Goal: Task Accomplishment & Management: Use online tool/utility

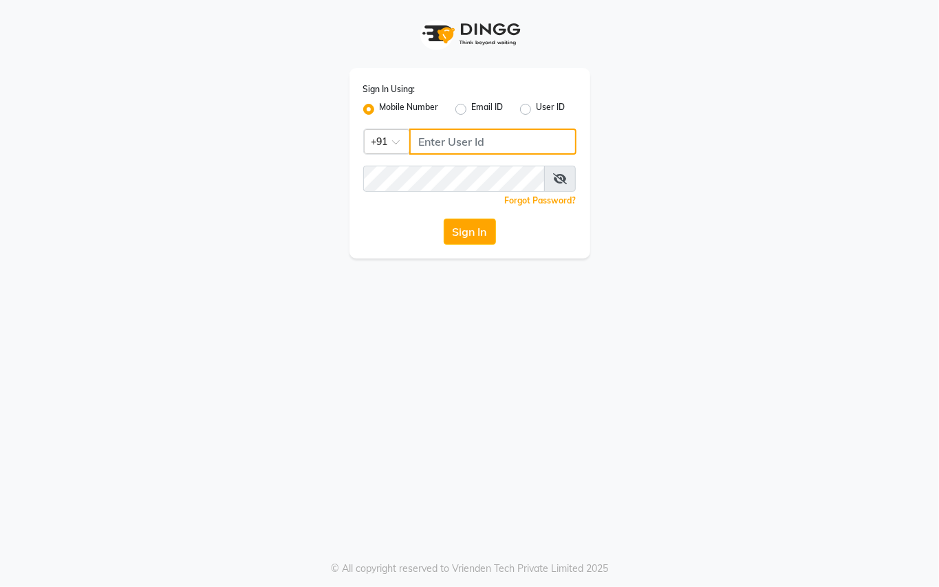
type input "9899449966"
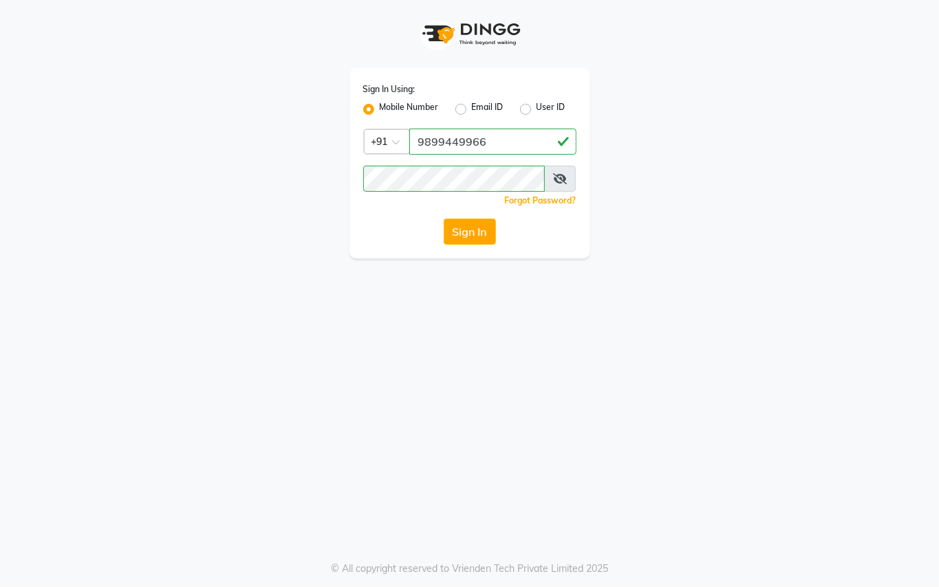
click at [477, 275] on div "Sign In Using: Mobile Number Email ID User ID Country Code × [PHONE_NUMBER] Rem…" at bounding box center [469, 293] width 939 height 587
click at [483, 231] on button "Sign In" at bounding box center [470, 232] width 52 height 26
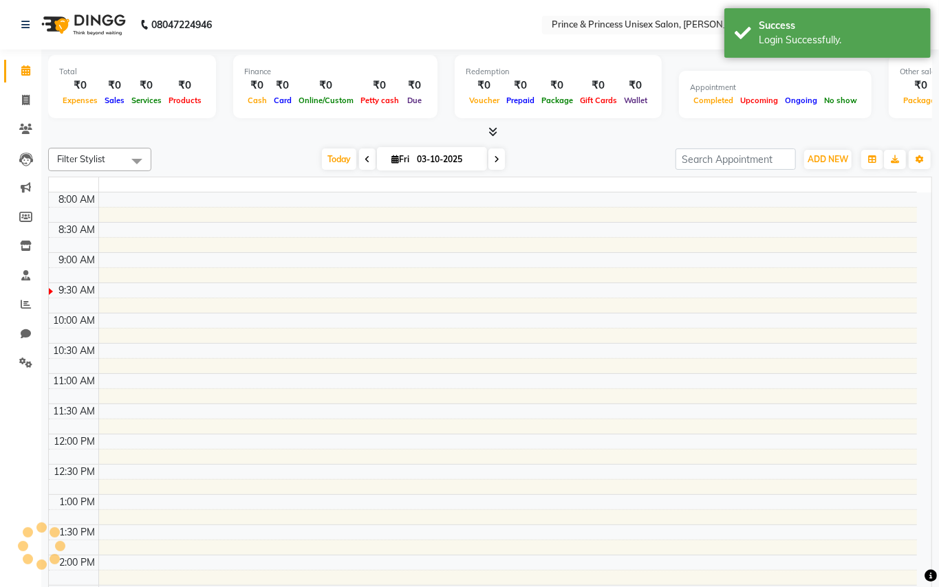
select select "en"
